Goal: Find contact information: Find contact information

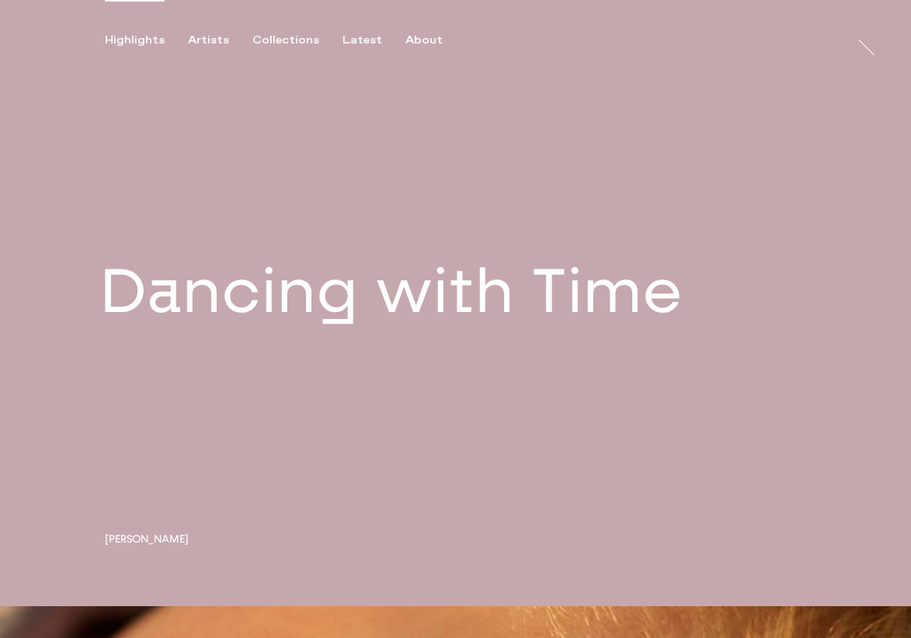
click at [595, 297] on link at bounding box center [455, 303] width 911 height 606
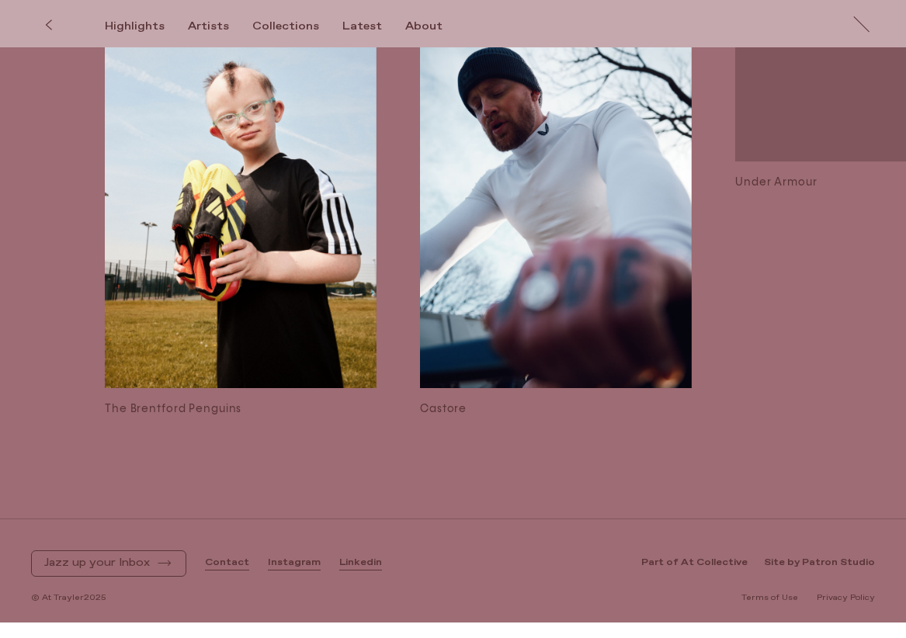
scroll to position [5774, 0]
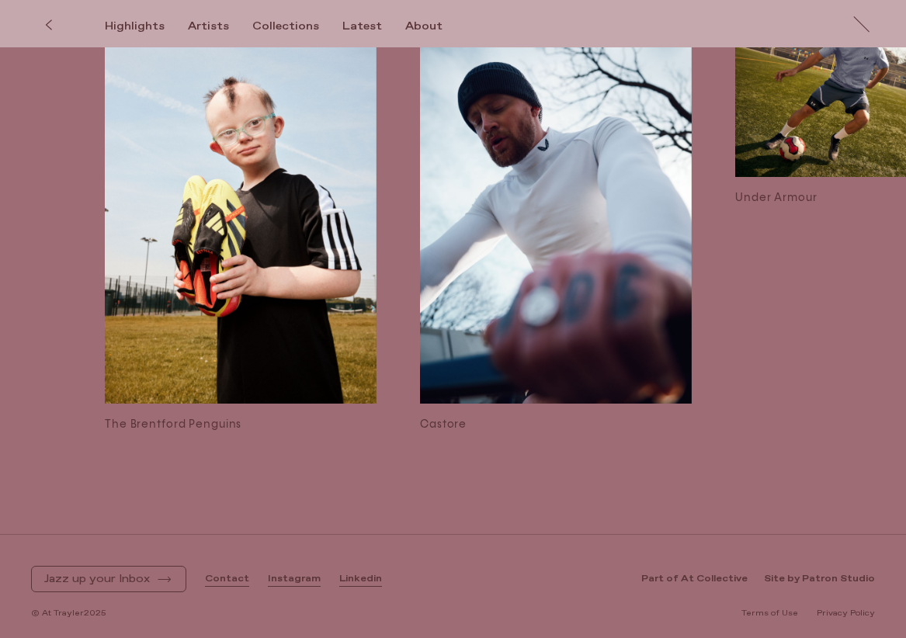
click at [228, 573] on link "Contact" at bounding box center [227, 579] width 44 height 13
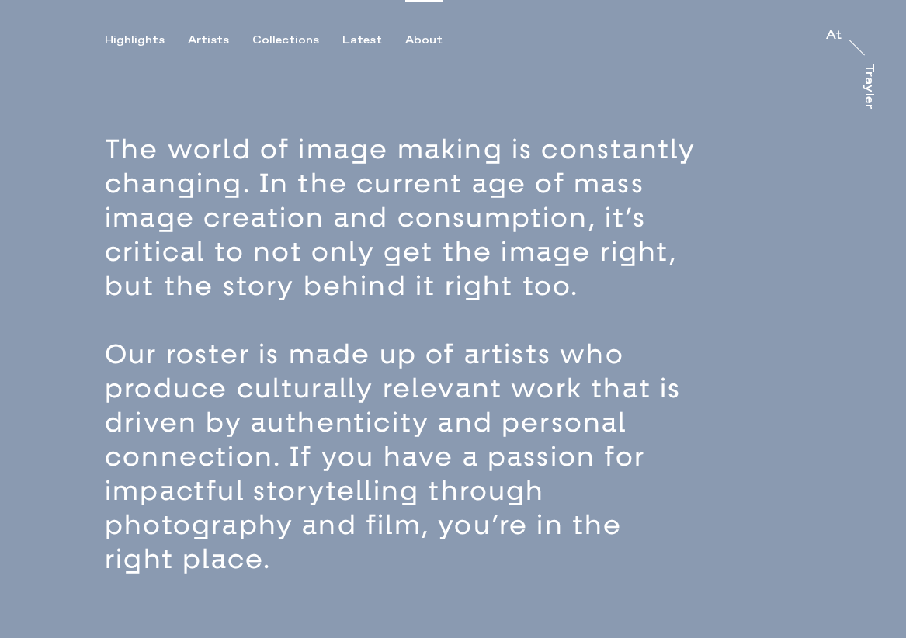
click at [423, 39] on div "About" at bounding box center [423, 40] width 37 height 14
click at [874, 86] on div "Trayler" at bounding box center [869, 86] width 12 height 47
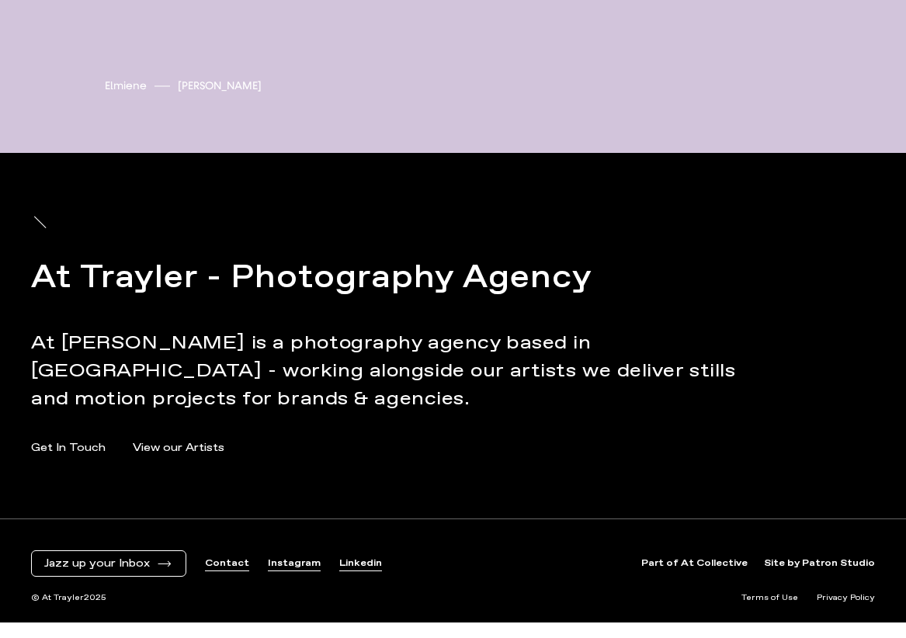
scroll to position [5305, 0]
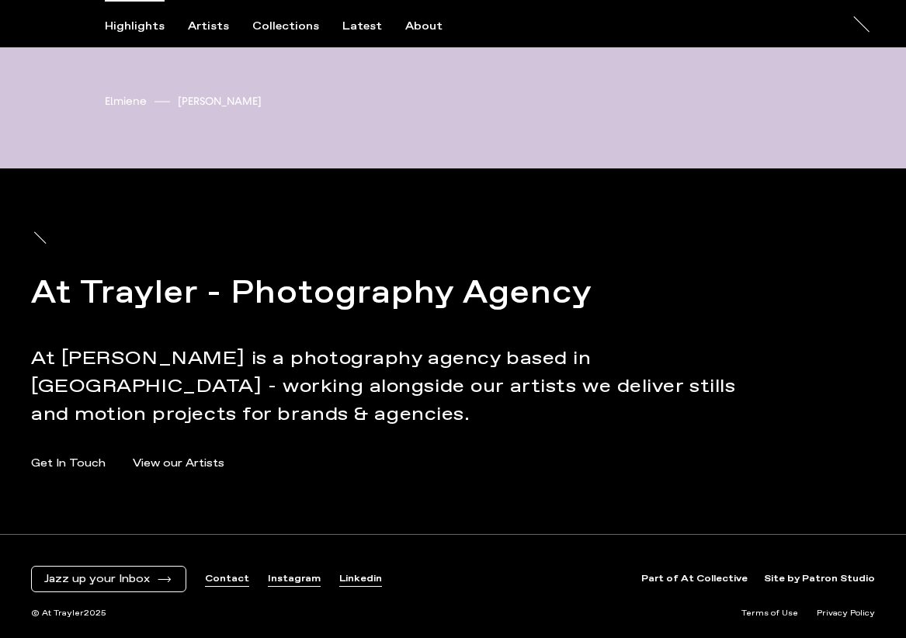
click at [238, 573] on link "Contact" at bounding box center [227, 579] width 44 height 13
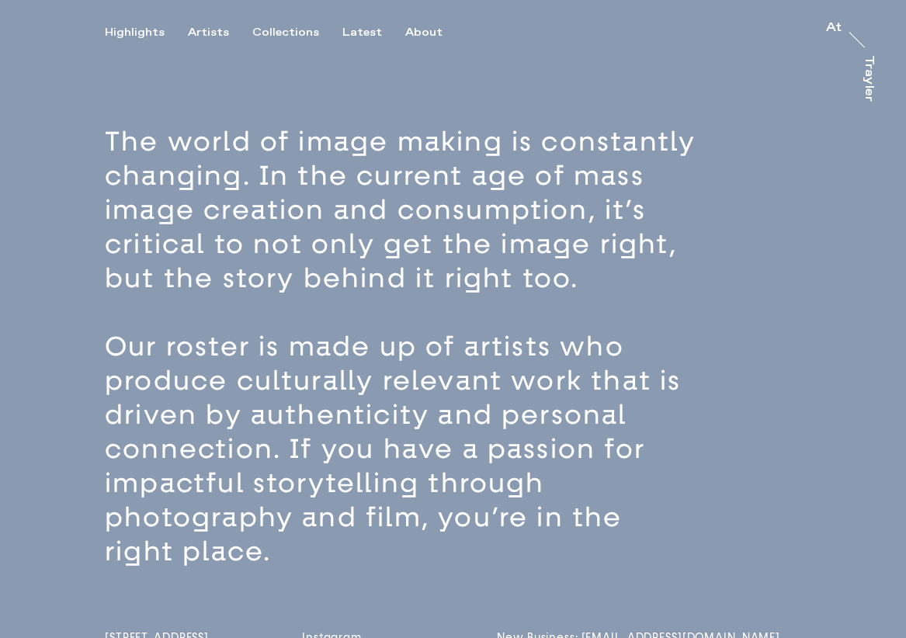
scroll to position [2, 0]
